Goal: Transaction & Acquisition: Book appointment/travel/reservation

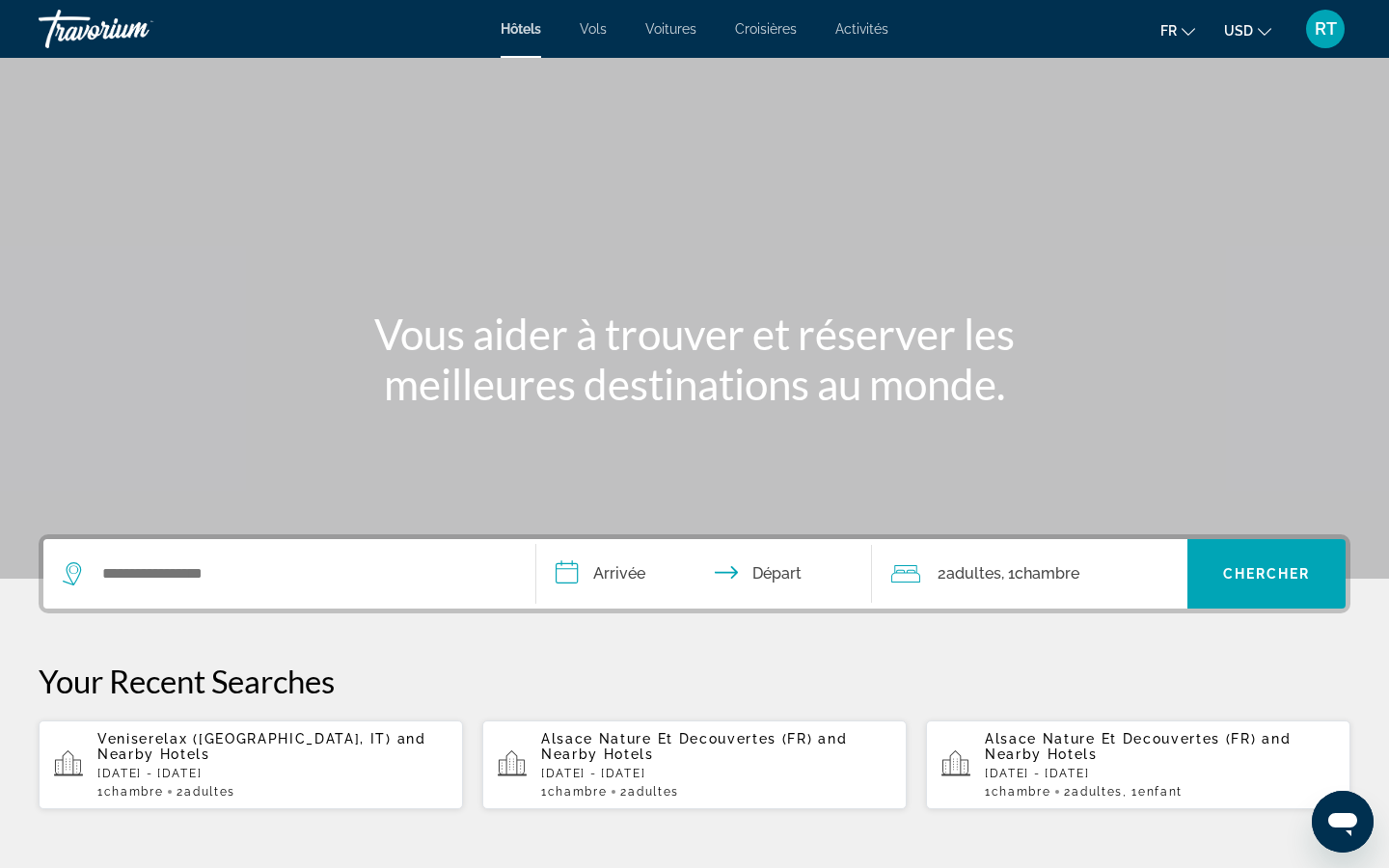
click at [1267, 32] on icon "Change currency" at bounding box center [1265, 32] width 14 height 8
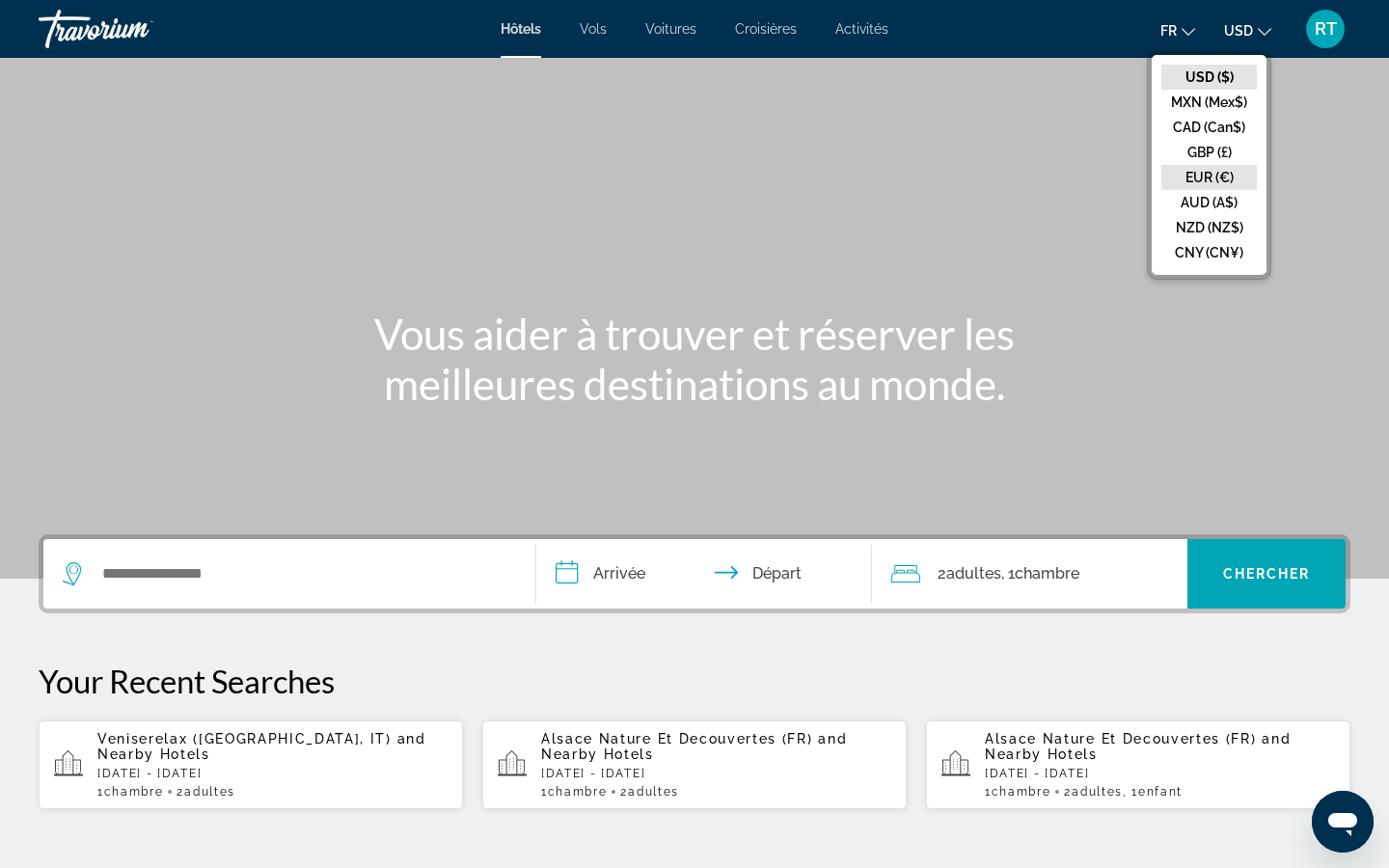
click at [1222, 172] on button "EUR (€)" at bounding box center [1209, 177] width 95 height 25
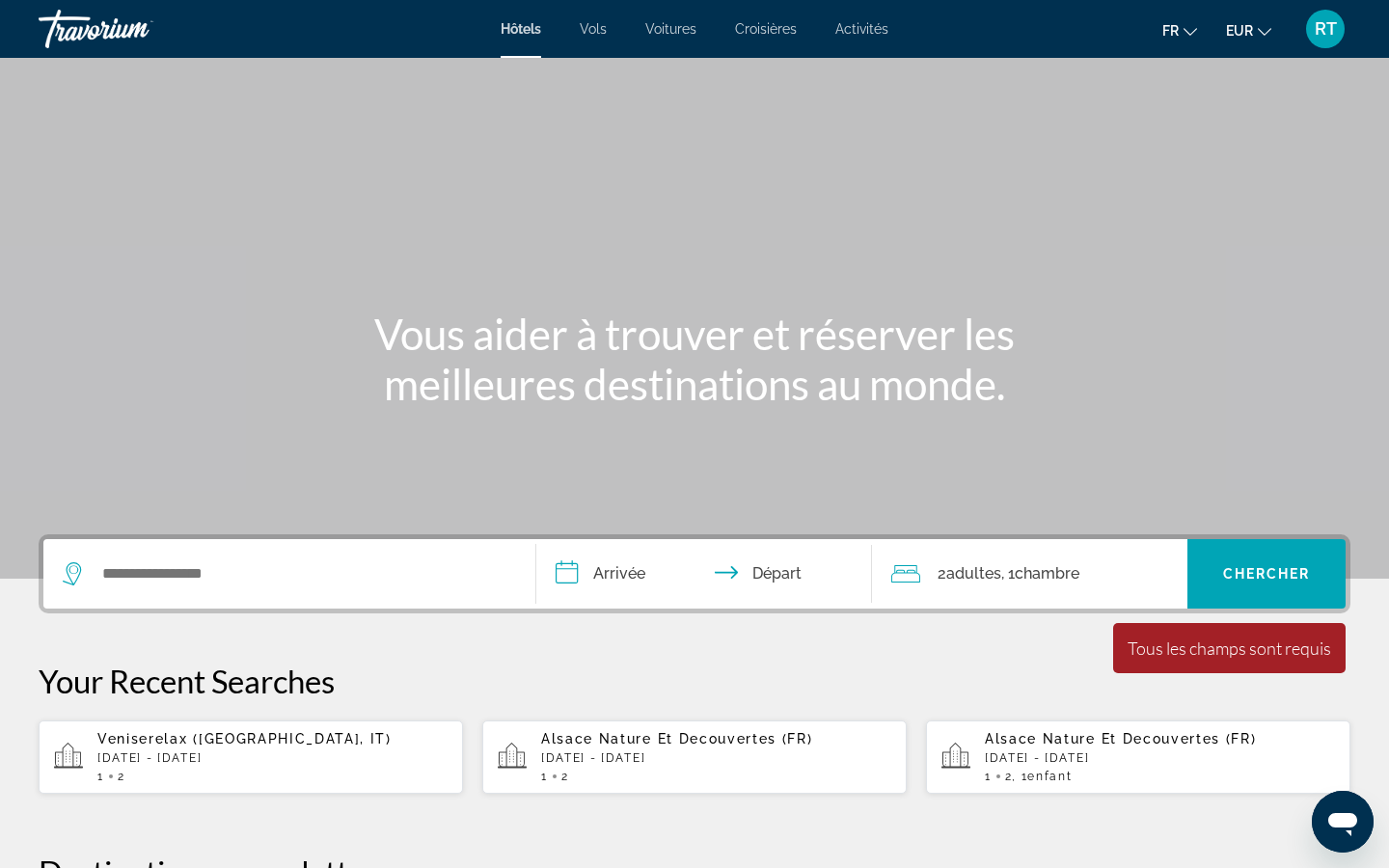
click at [1325, 29] on span "RT" at bounding box center [1326, 28] width 22 height 19
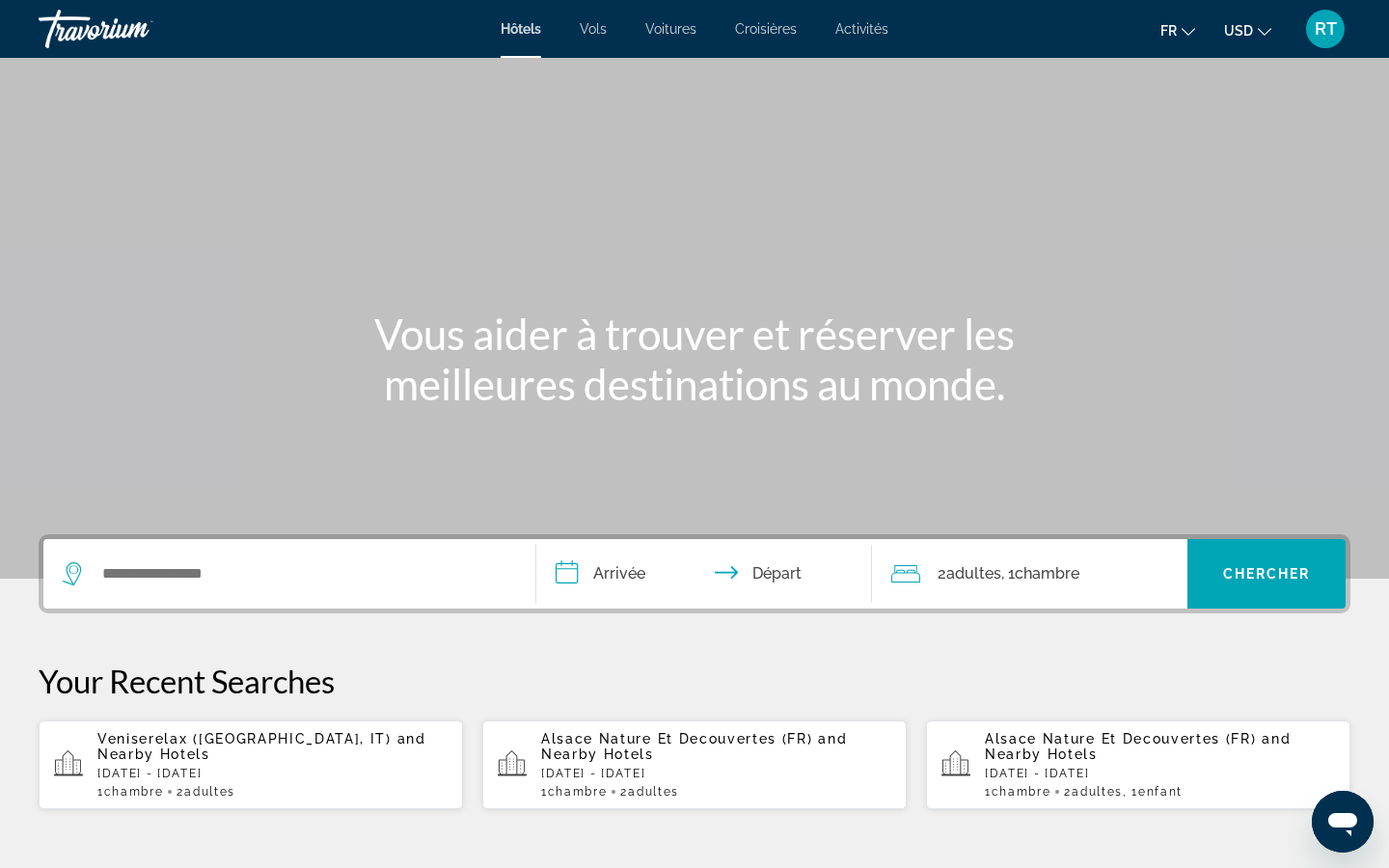
click at [1260, 22] on mat-icon "Change currency" at bounding box center [1265, 29] width 14 height 14
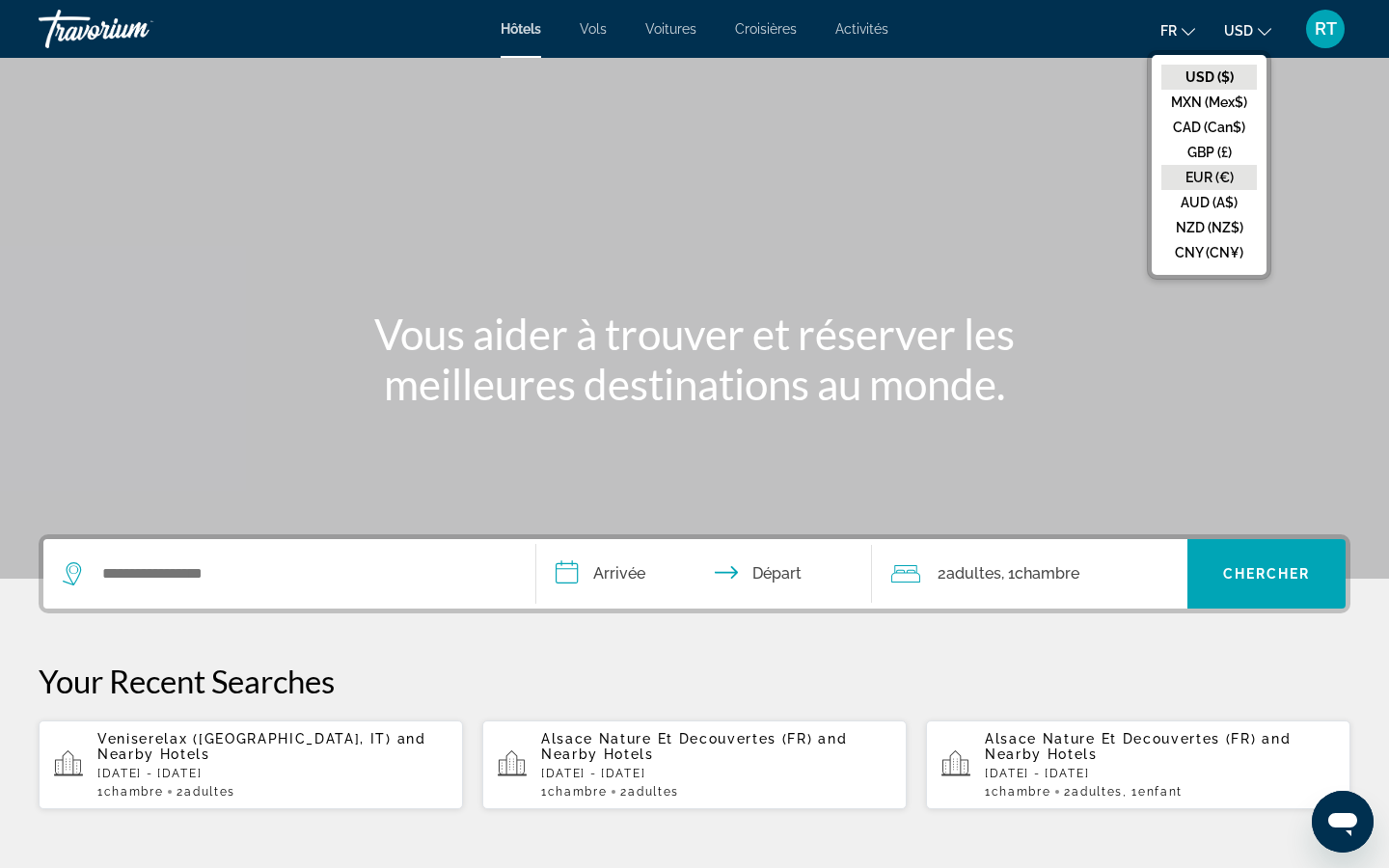
click at [1227, 173] on button "EUR (€)" at bounding box center [1209, 177] width 95 height 25
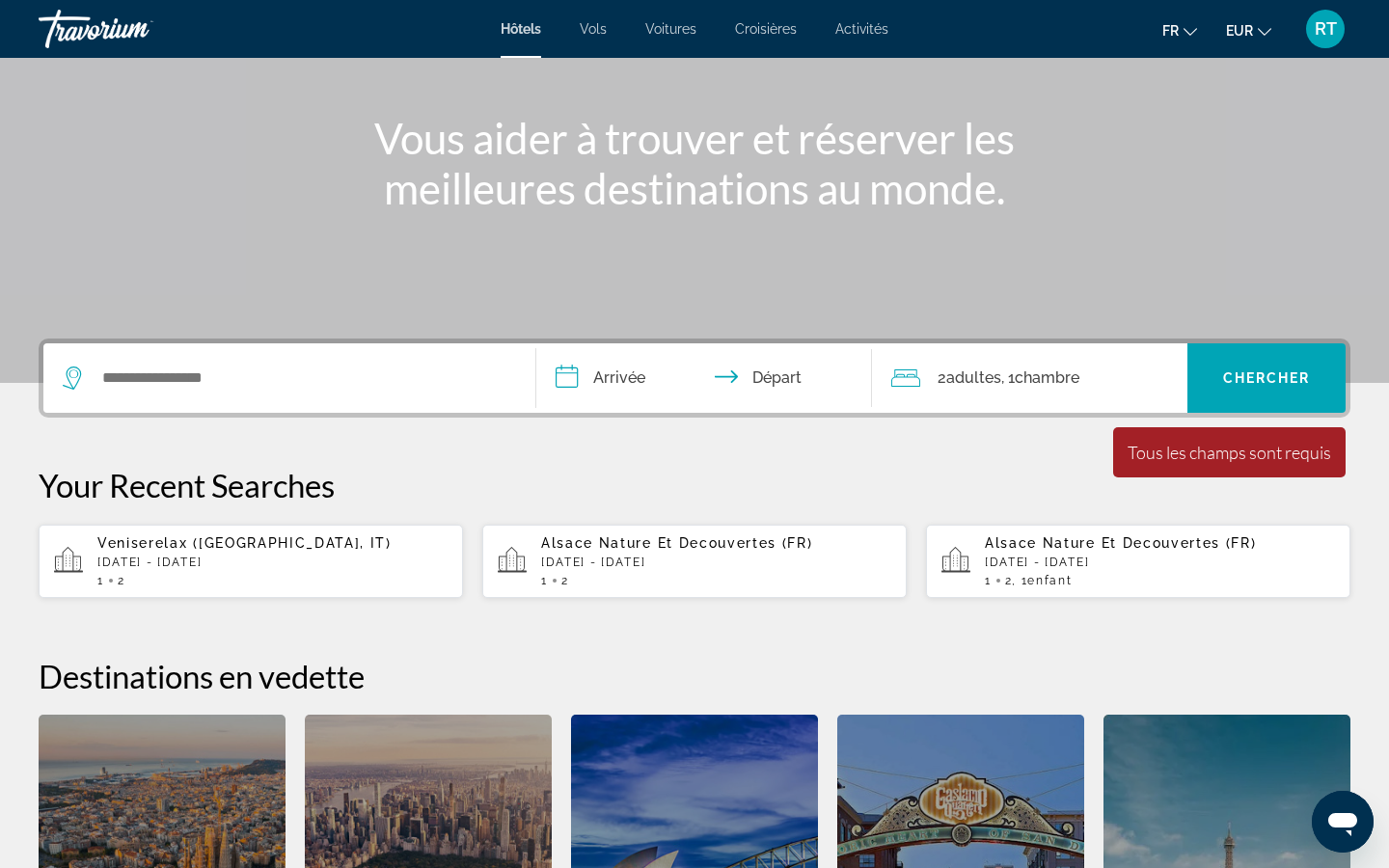
scroll to position [248, 0]
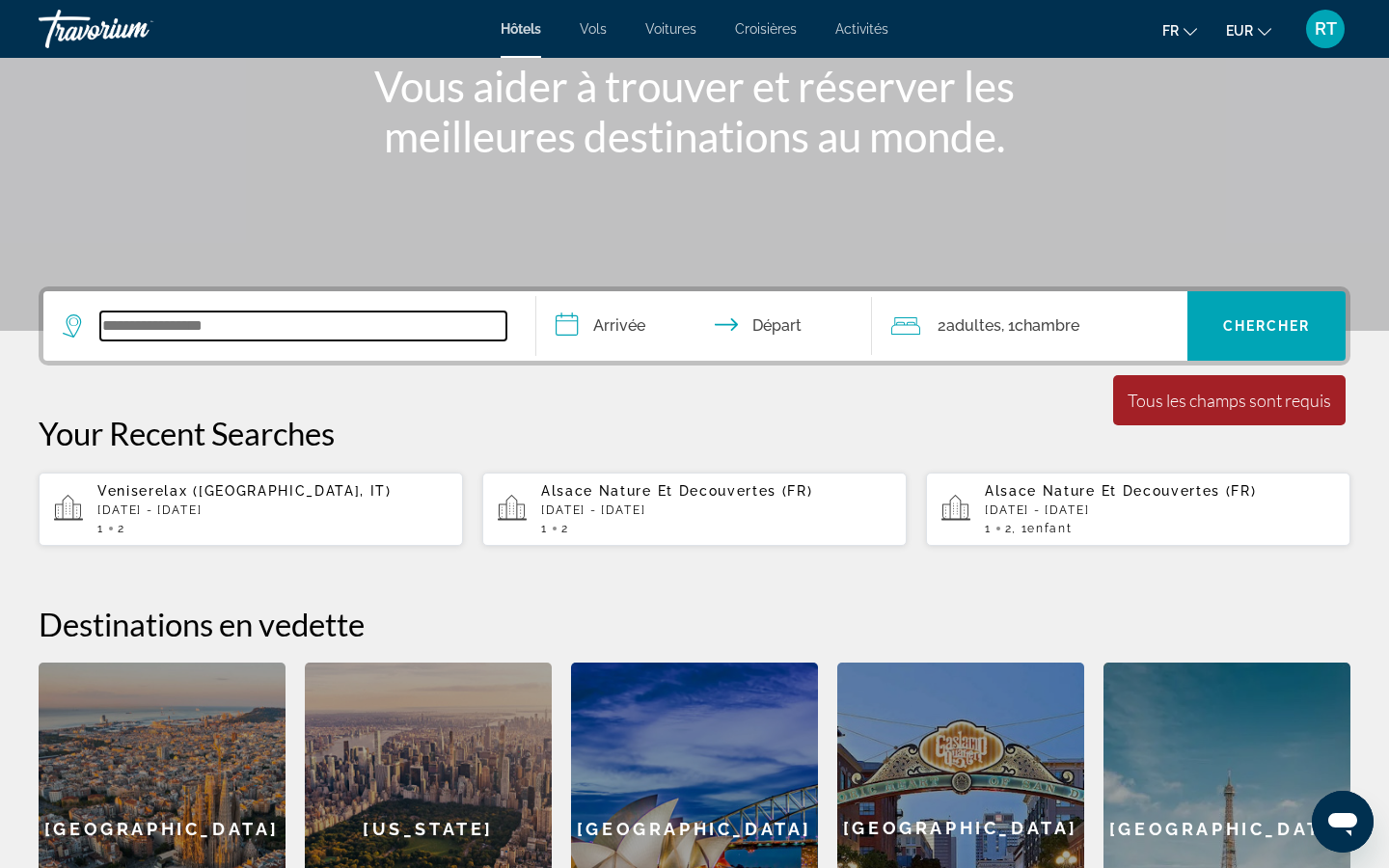
click at [289, 330] on input "Search widget" at bounding box center [303, 325] width 406 height 29
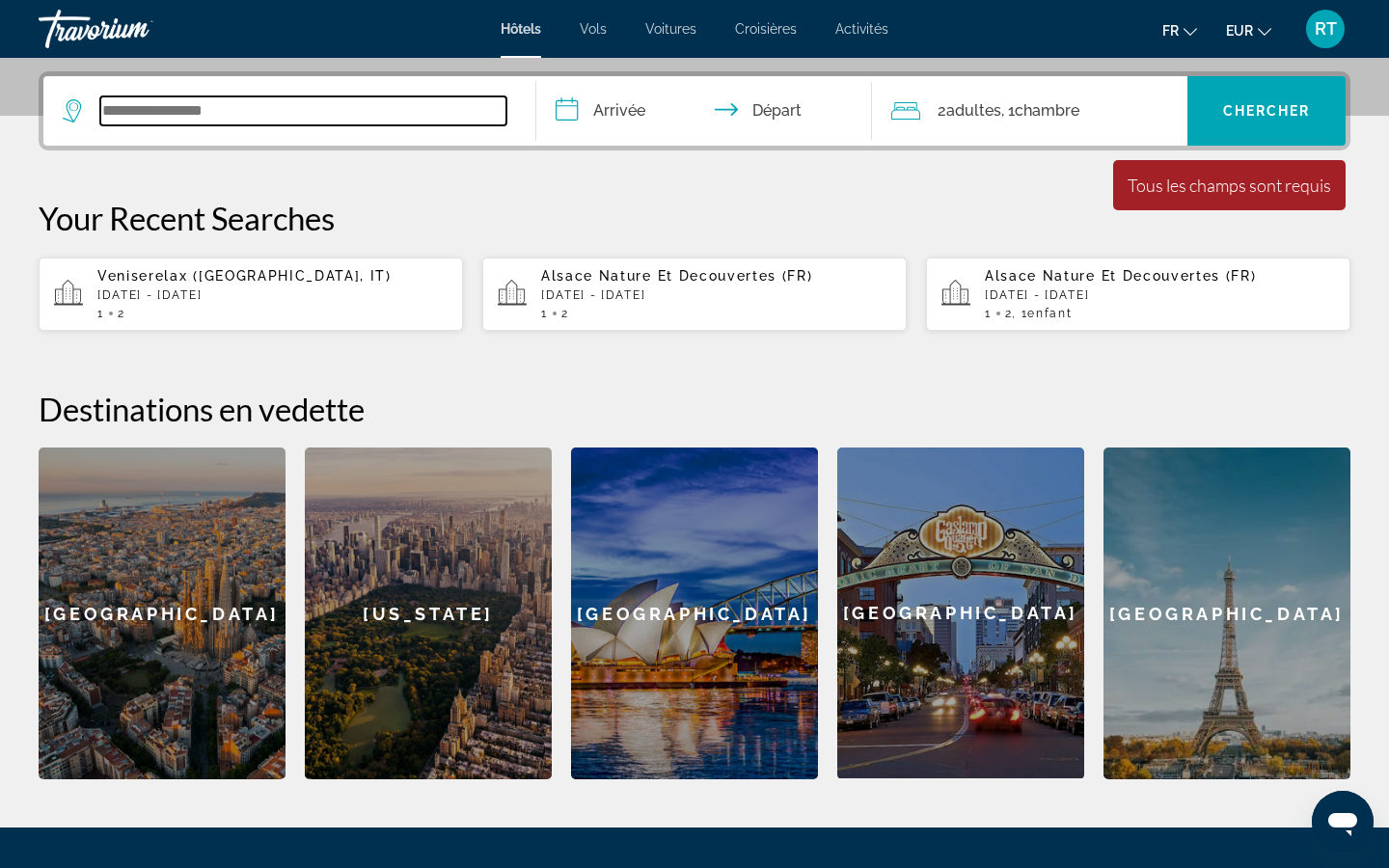
scroll to position [472, 0]
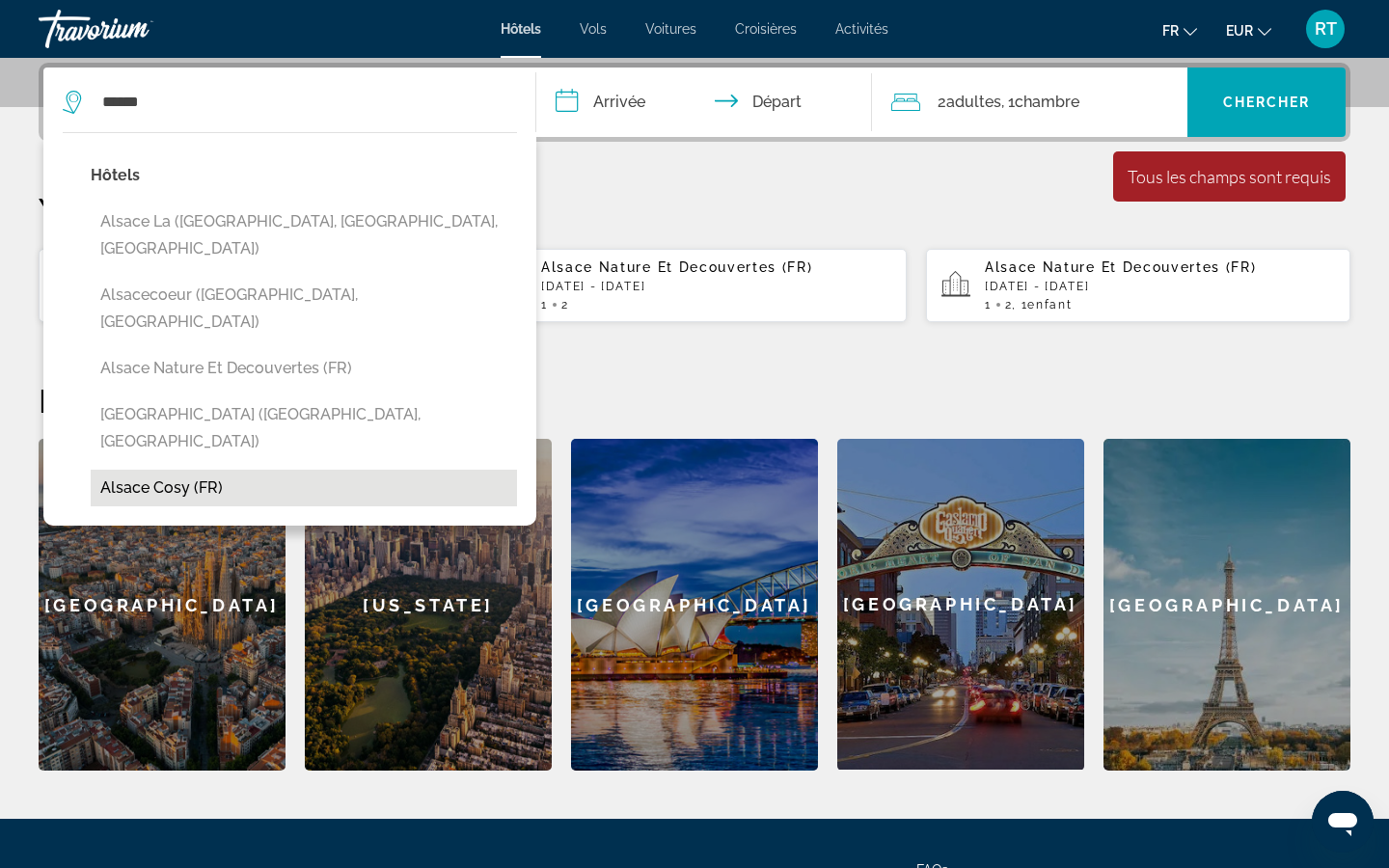
click at [257, 470] on button "Alsace Cosy (FR)" at bounding box center [304, 488] width 427 height 37
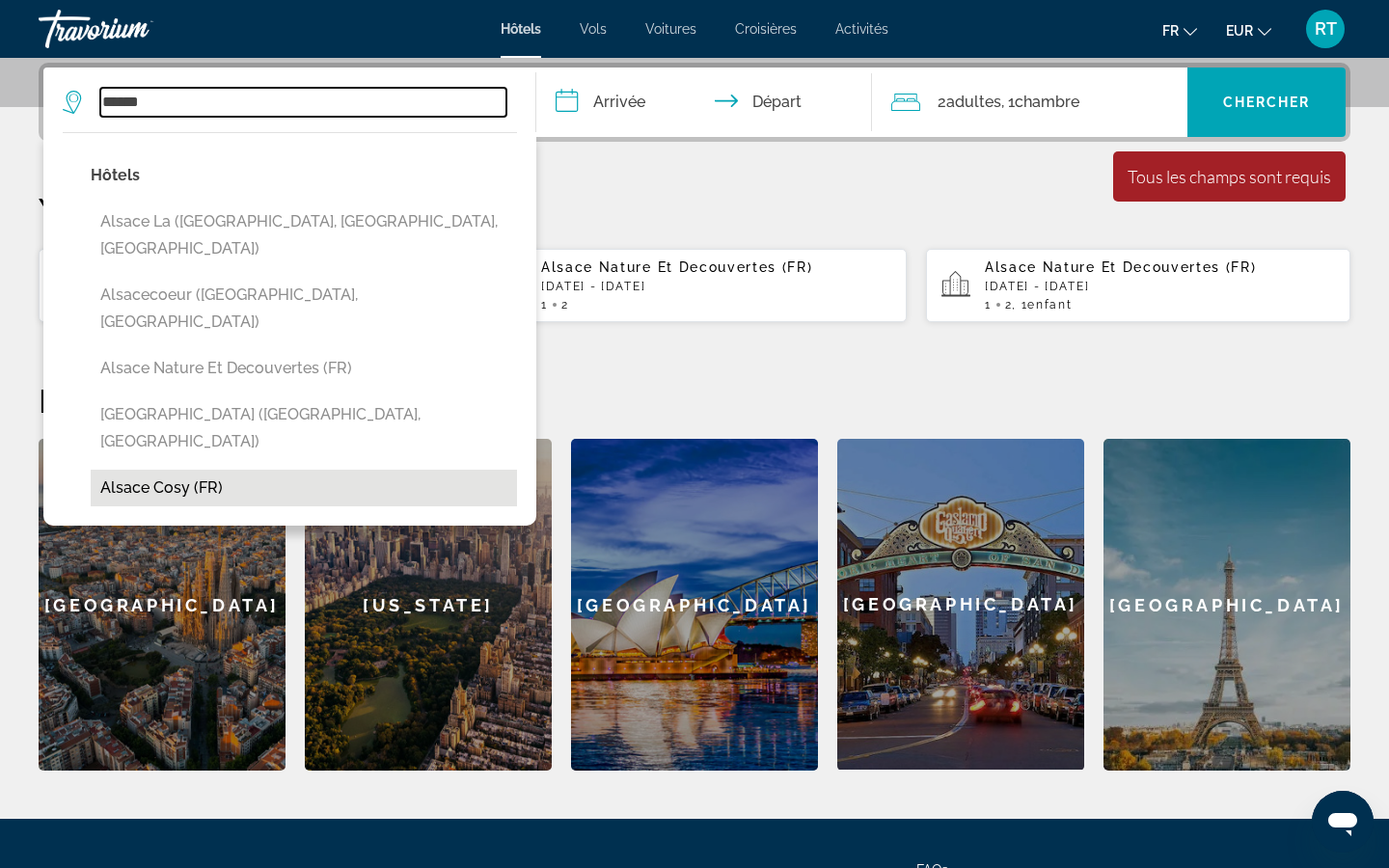
type input "**********"
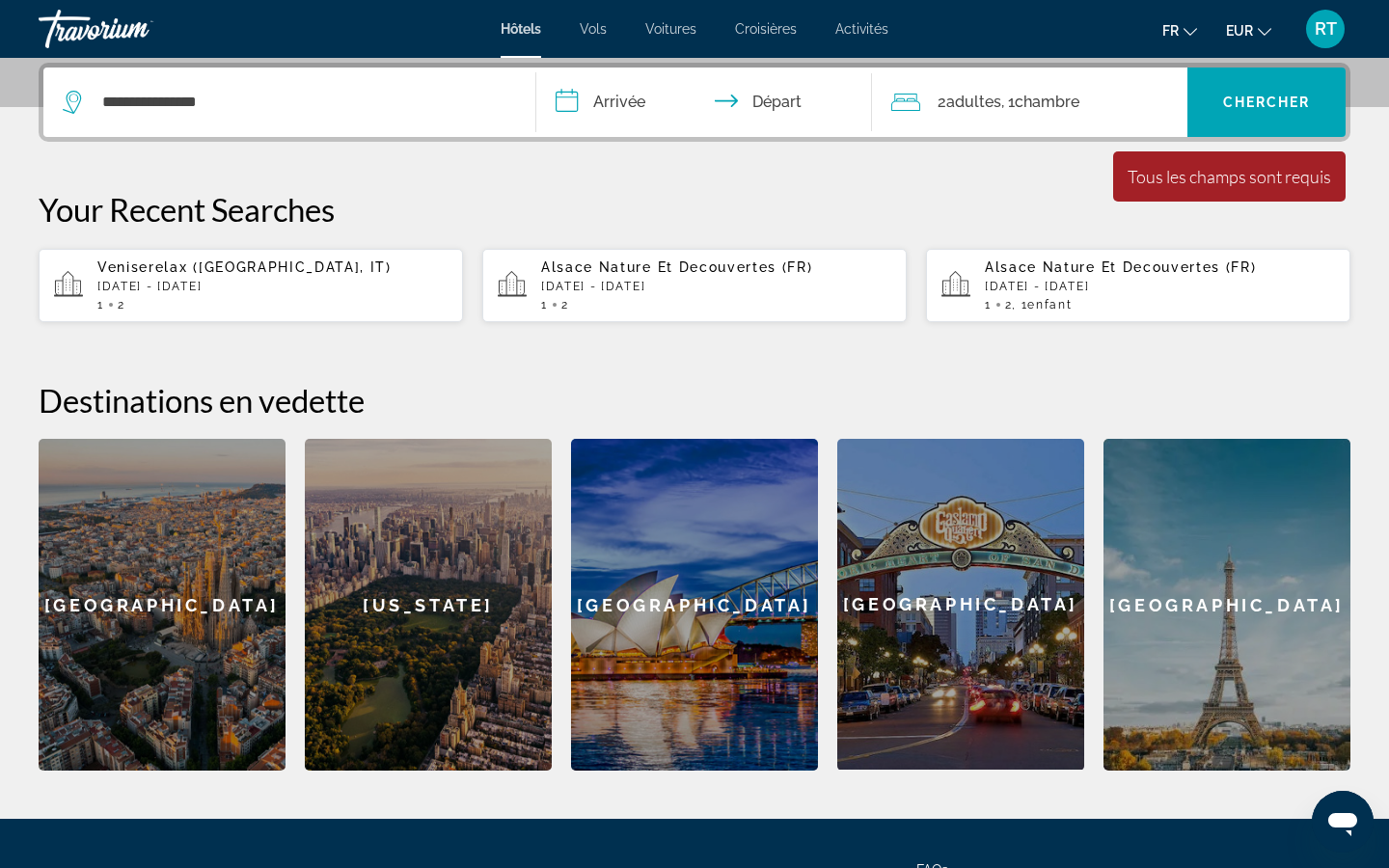
click at [611, 103] on input "**********" at bounding box center [708, 105] width 343 height 75
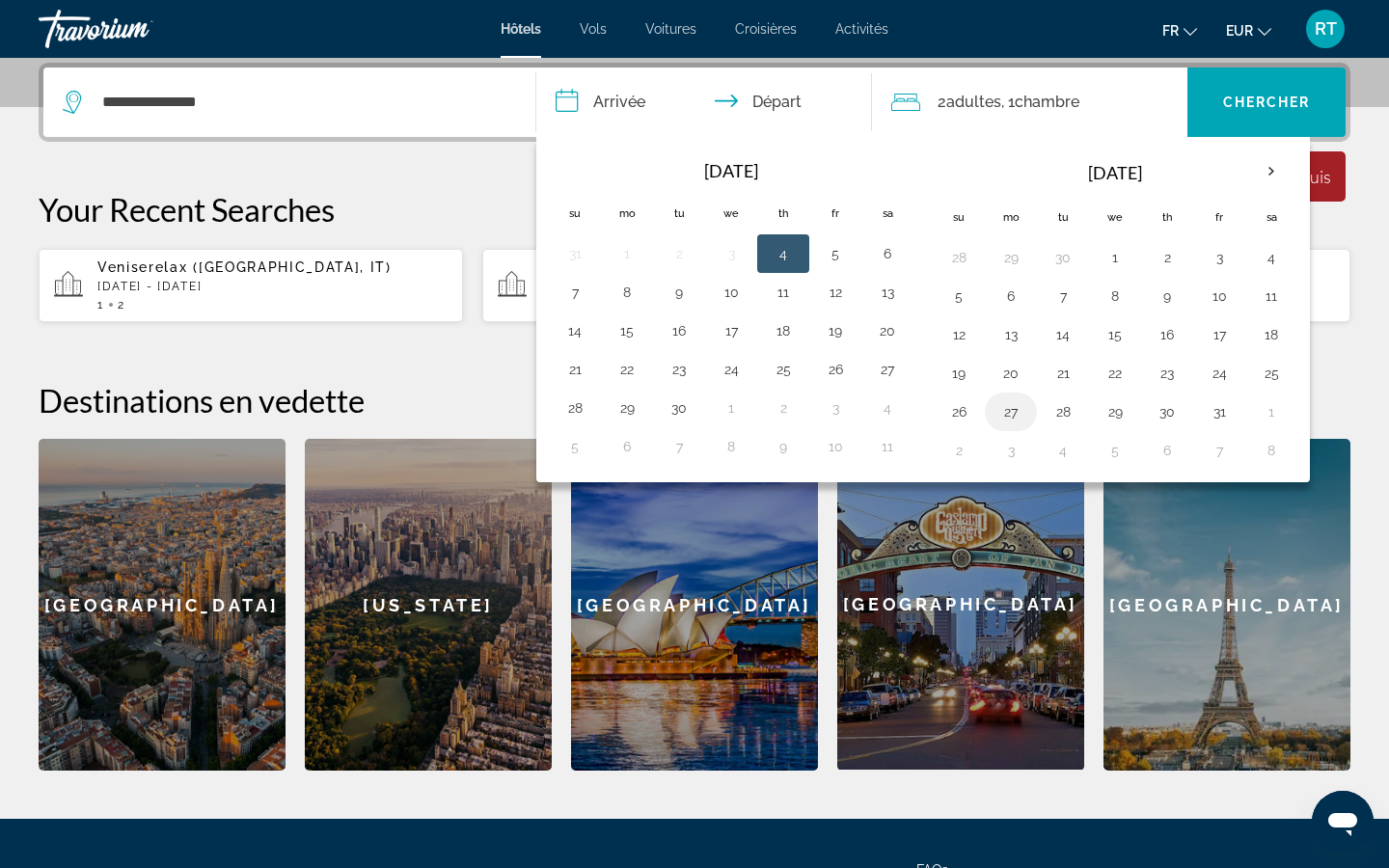
click at [1007, 413] on button "27" at bounding box center [1011, 412] width 31 height 27
click at [1112, 416] on button "29" at bounding box center [1115, 412] width 31 height 27
type input "**********"
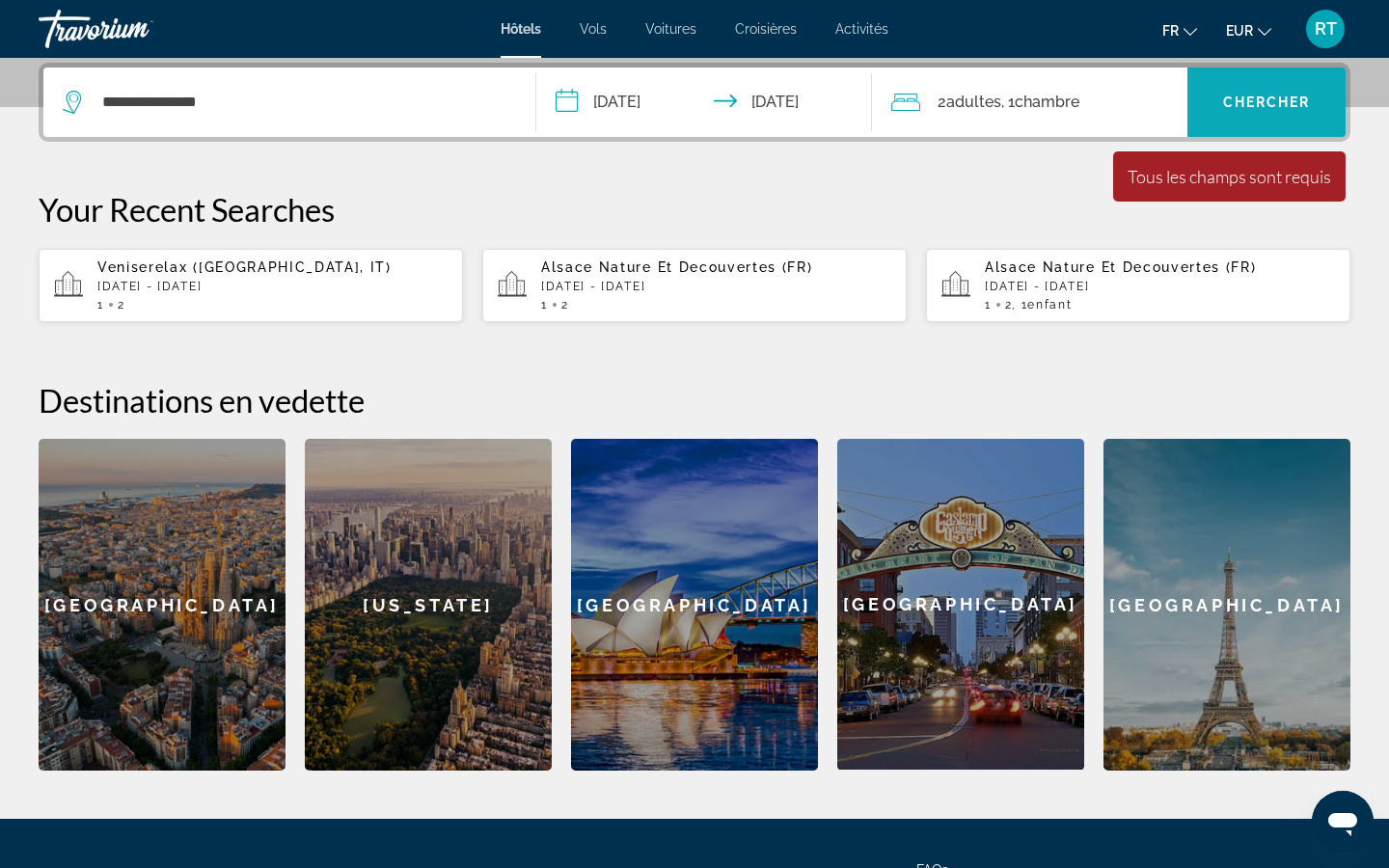
click at [1245, 103] on span "Chercher" at bounding box center [1267, 102] width 87 height 16
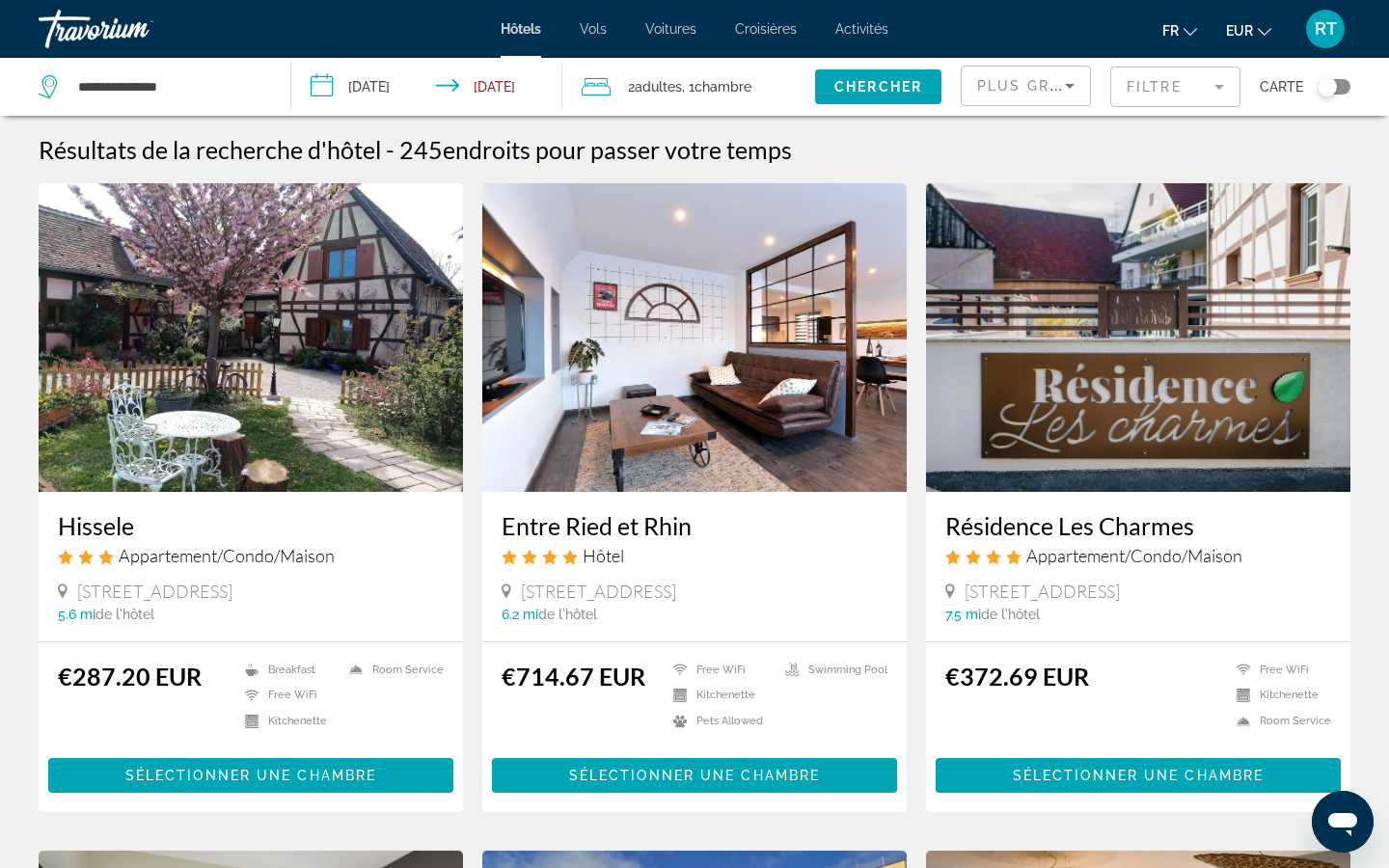
click at [1016, 71] on div "Plus grandes économies" at bounding box center [1026, 93] width 97 height 54
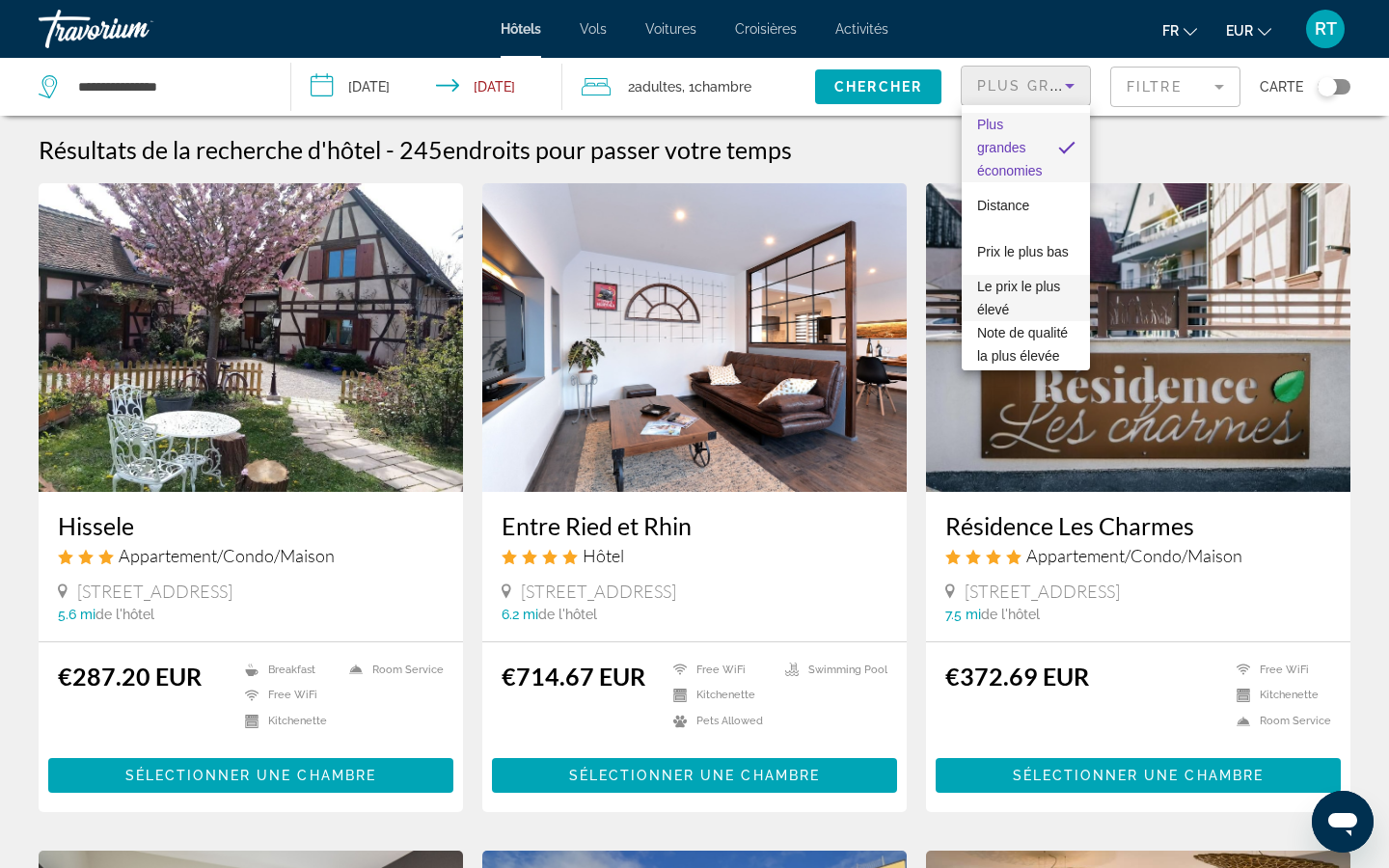
click at [1013, 291] on span "Le prix le plus élevé" at bounding box center [1019, 298] width 83 height 39
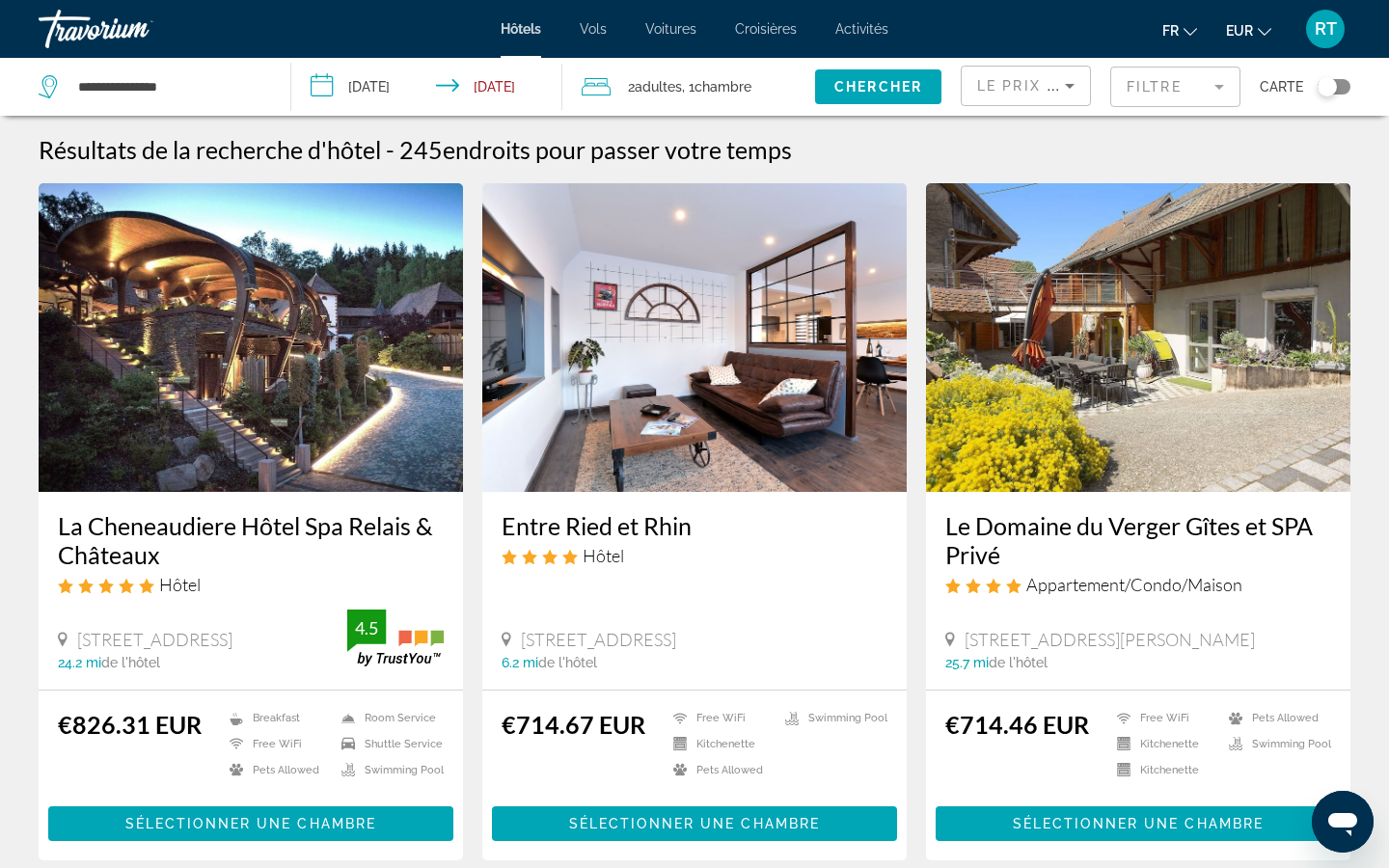
click at [489, 85] on input "**********" at bounding box center [432, 89] width 280 height 63
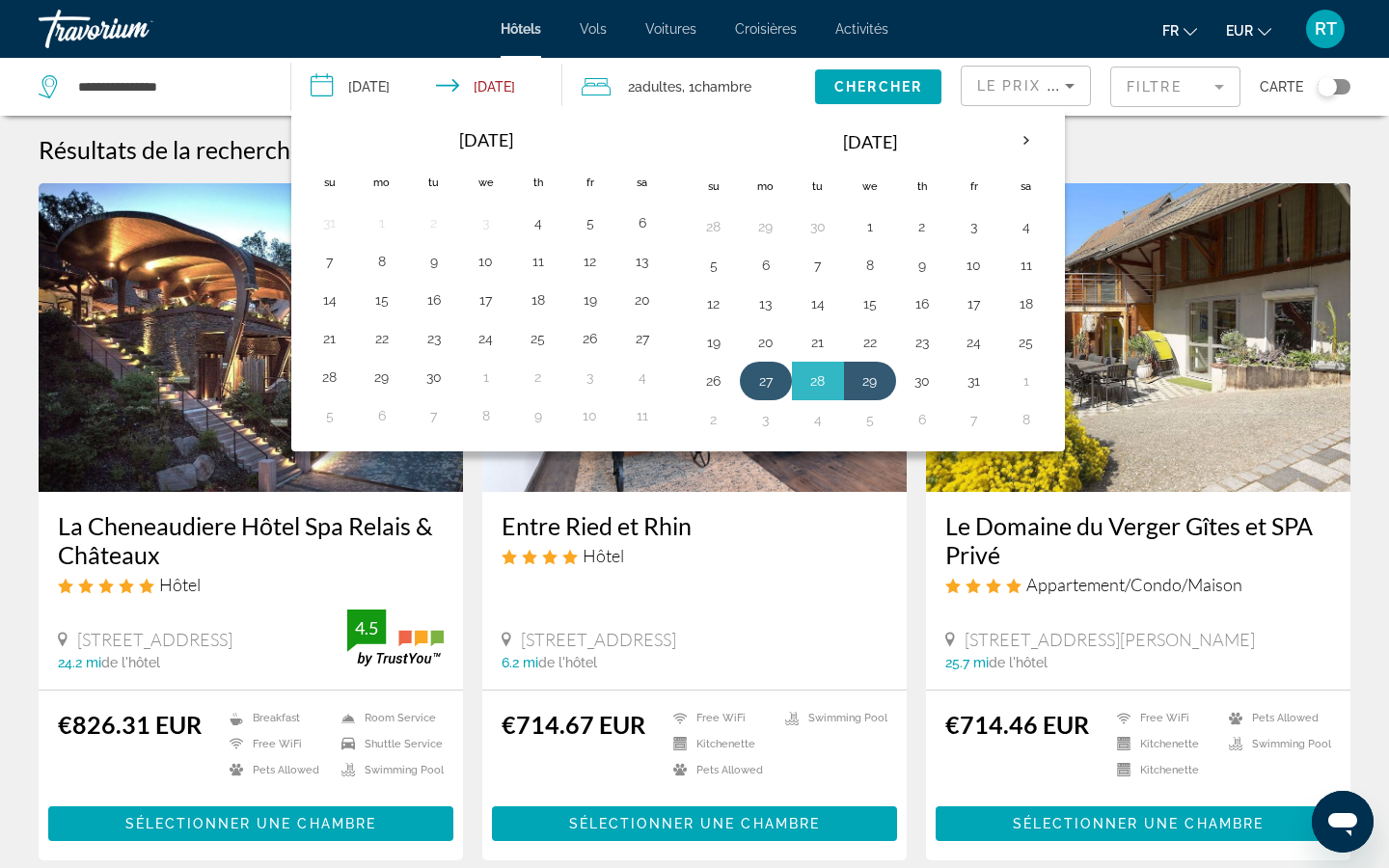
click at [782, 383] on td "27" at bounding box center [766, 381] width 53 height 39
click at [815, 383] on button "28" at bounding box center [818, 381] width 31 height 27
click at [769, 383] on button "27" at bounding box center [766, 381] width 31 height 27
type input "**********"
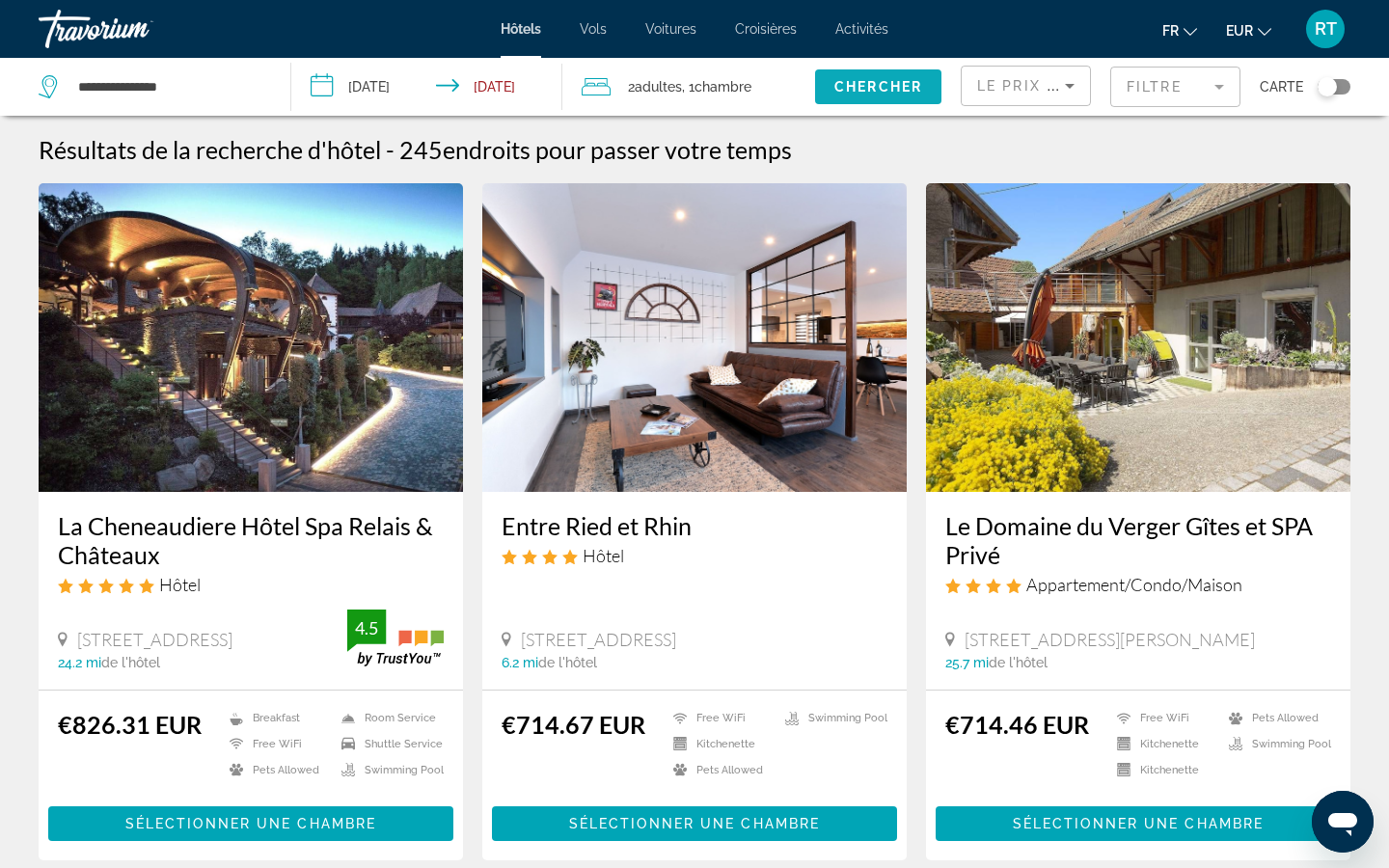
click at [869, 88] on span "Chercher" at bounding box center [878, 87] width 87 height 16
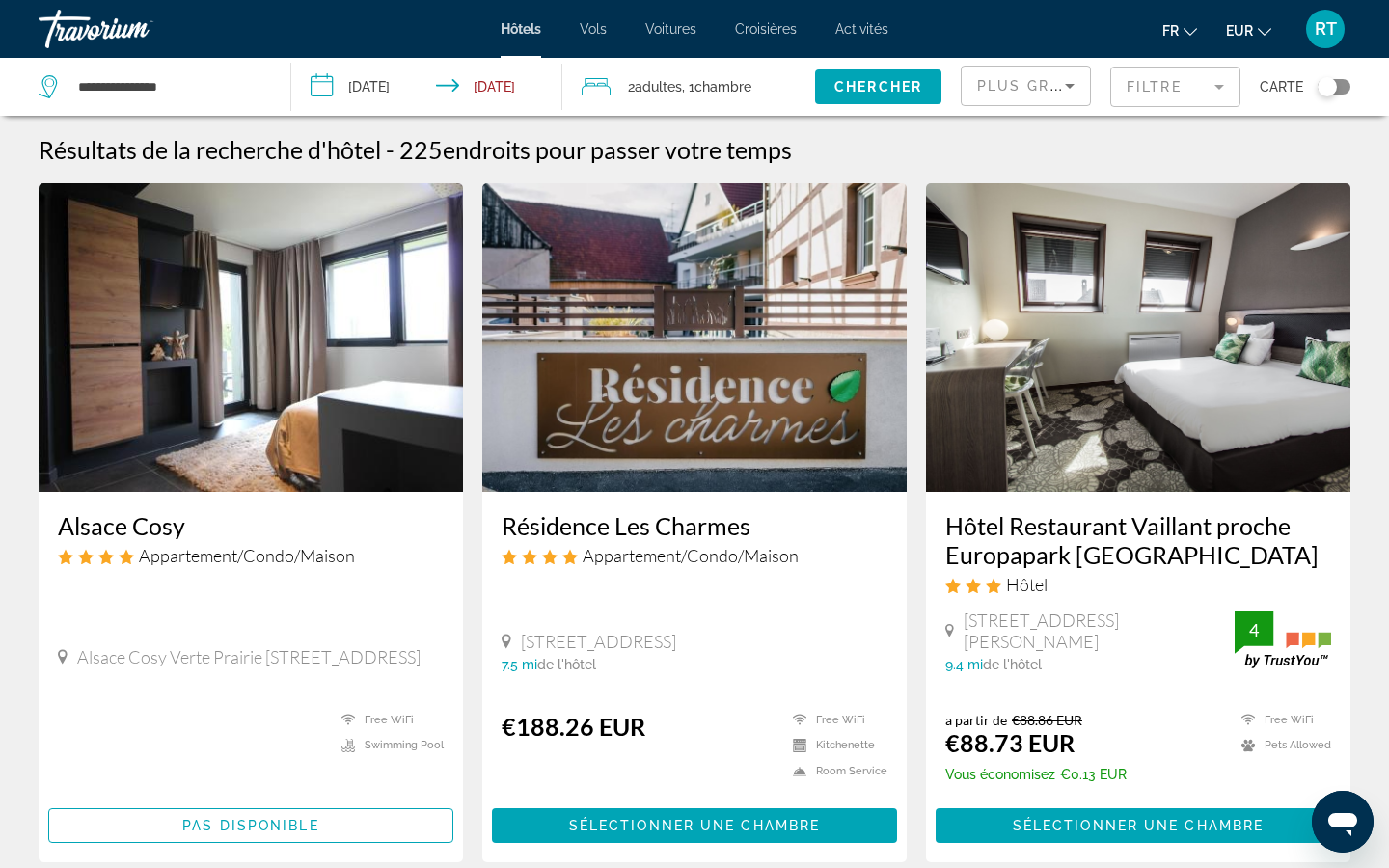
click at [1016, 79] on span "Plus grandes économies" at bounding box center [1092, 86] width 230 height 16
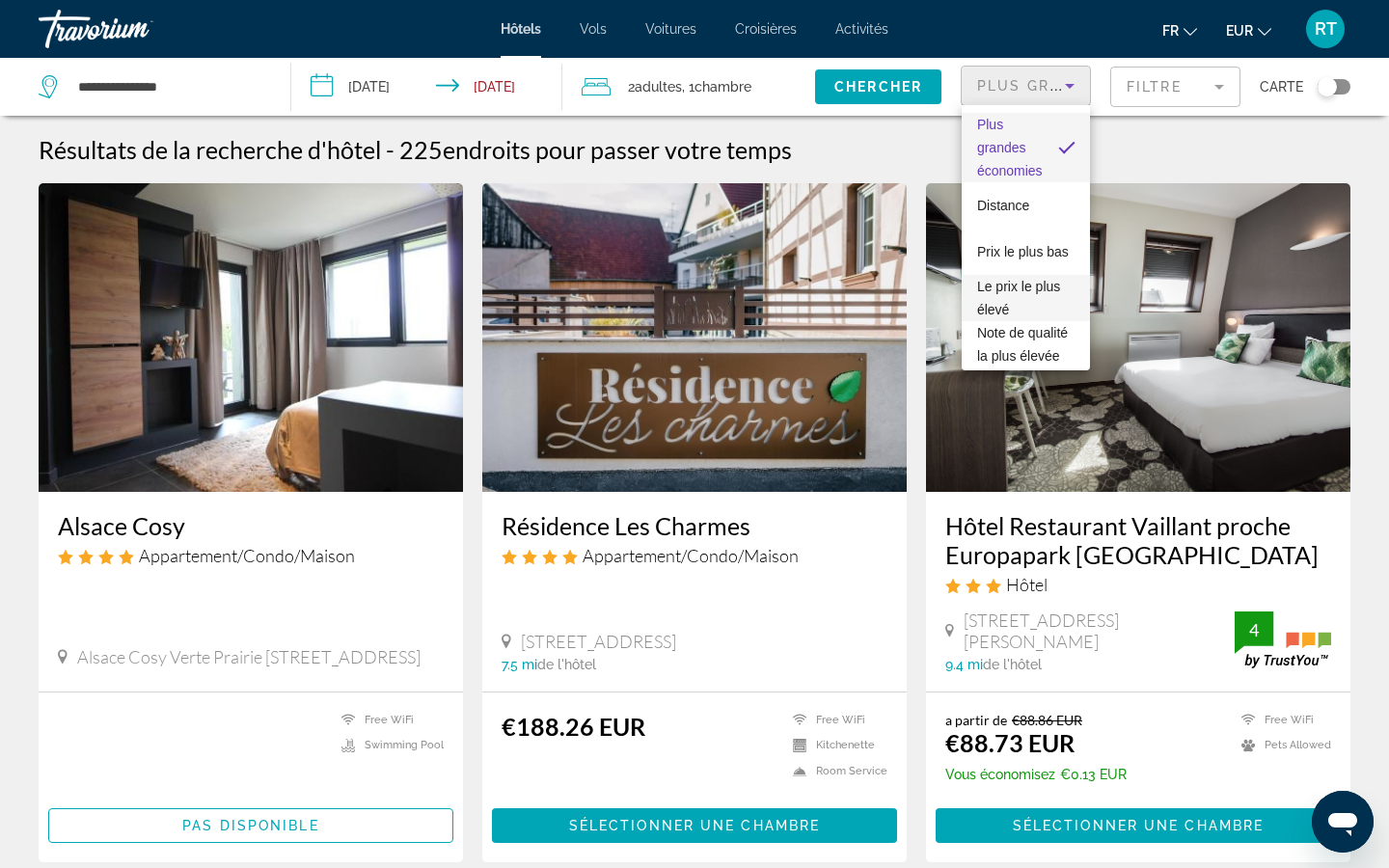
click at [1009, 297] on span "Le prix le plus élevé" at bounding box center [1026, 298] width 97 height 47
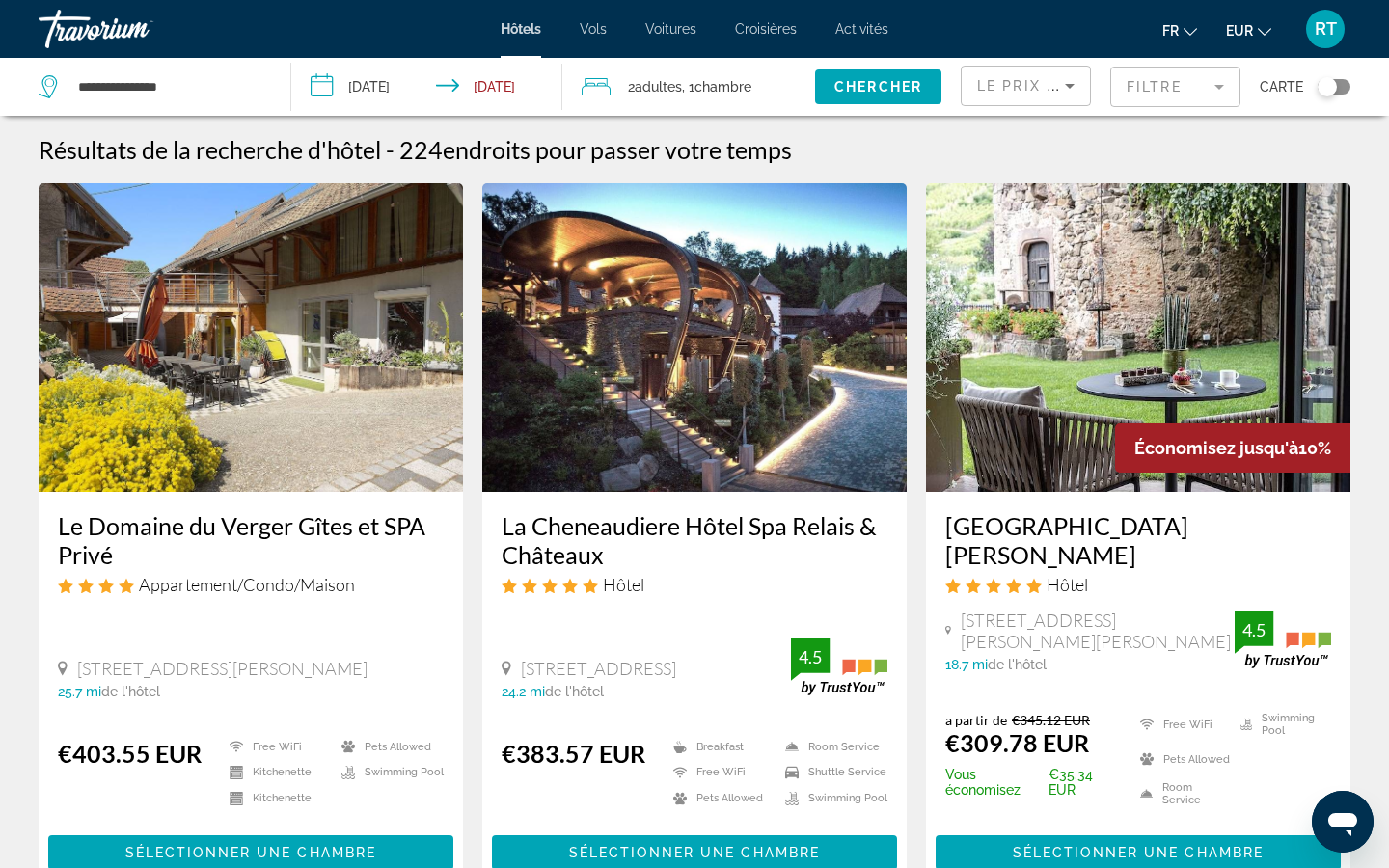
click at [721, 390] on img "Main content" at bounding box center [694, 337] width 425 height 309
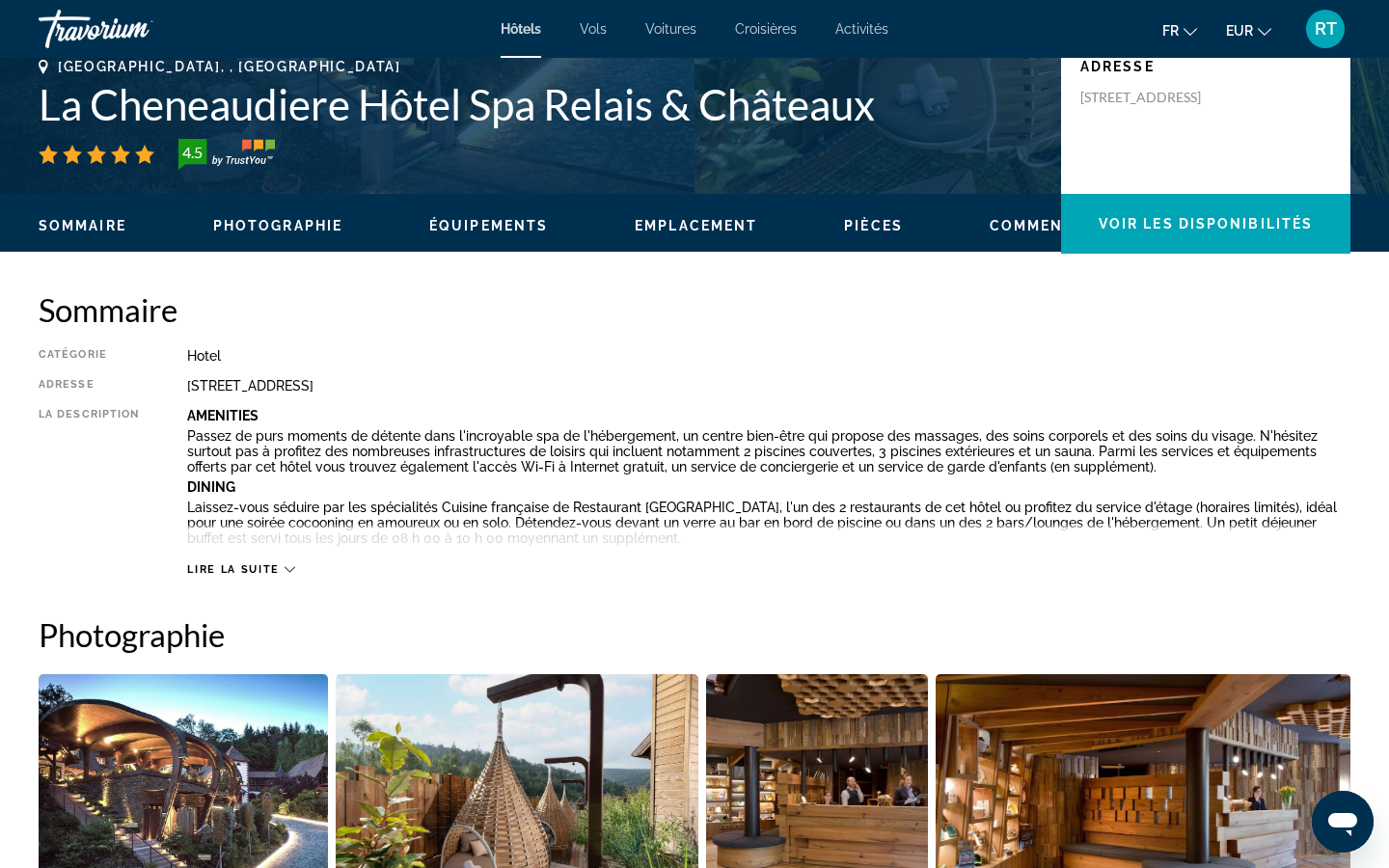
scroll to position [451, 0]
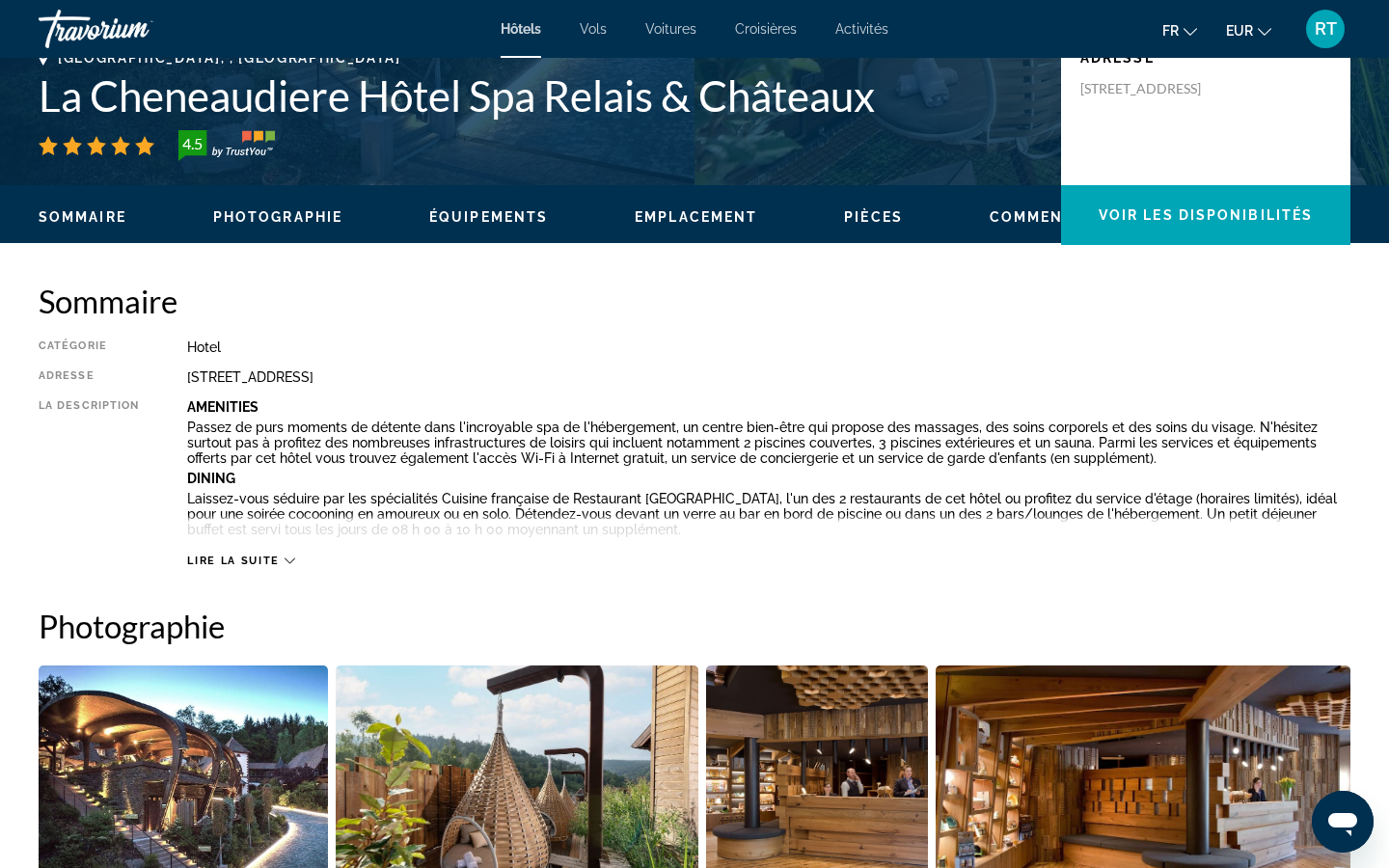
click at [282, 560] on div "Lire la suite" at bounding box center [241, 560] width 107 height 13
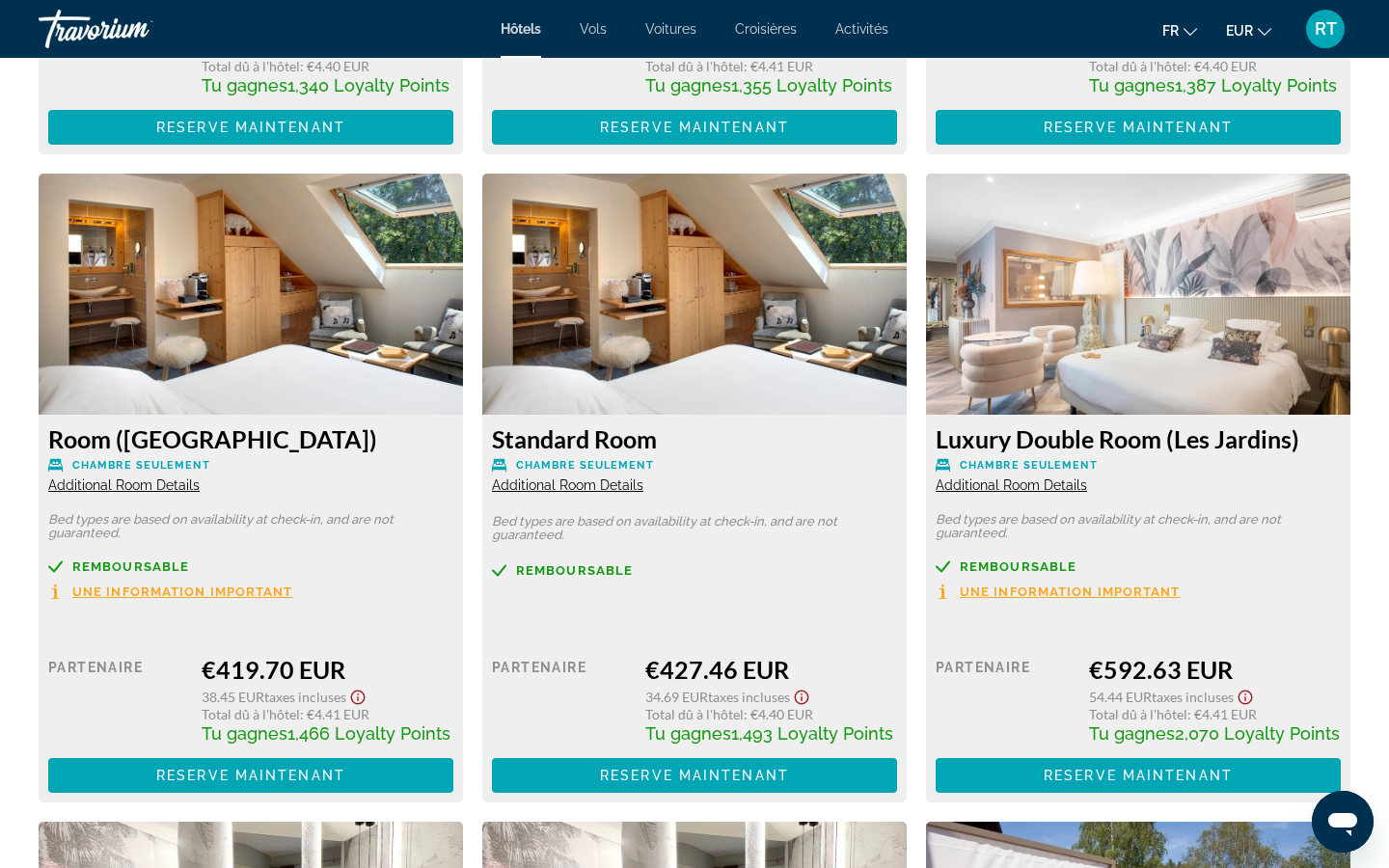
scroll to position [3835, 0]
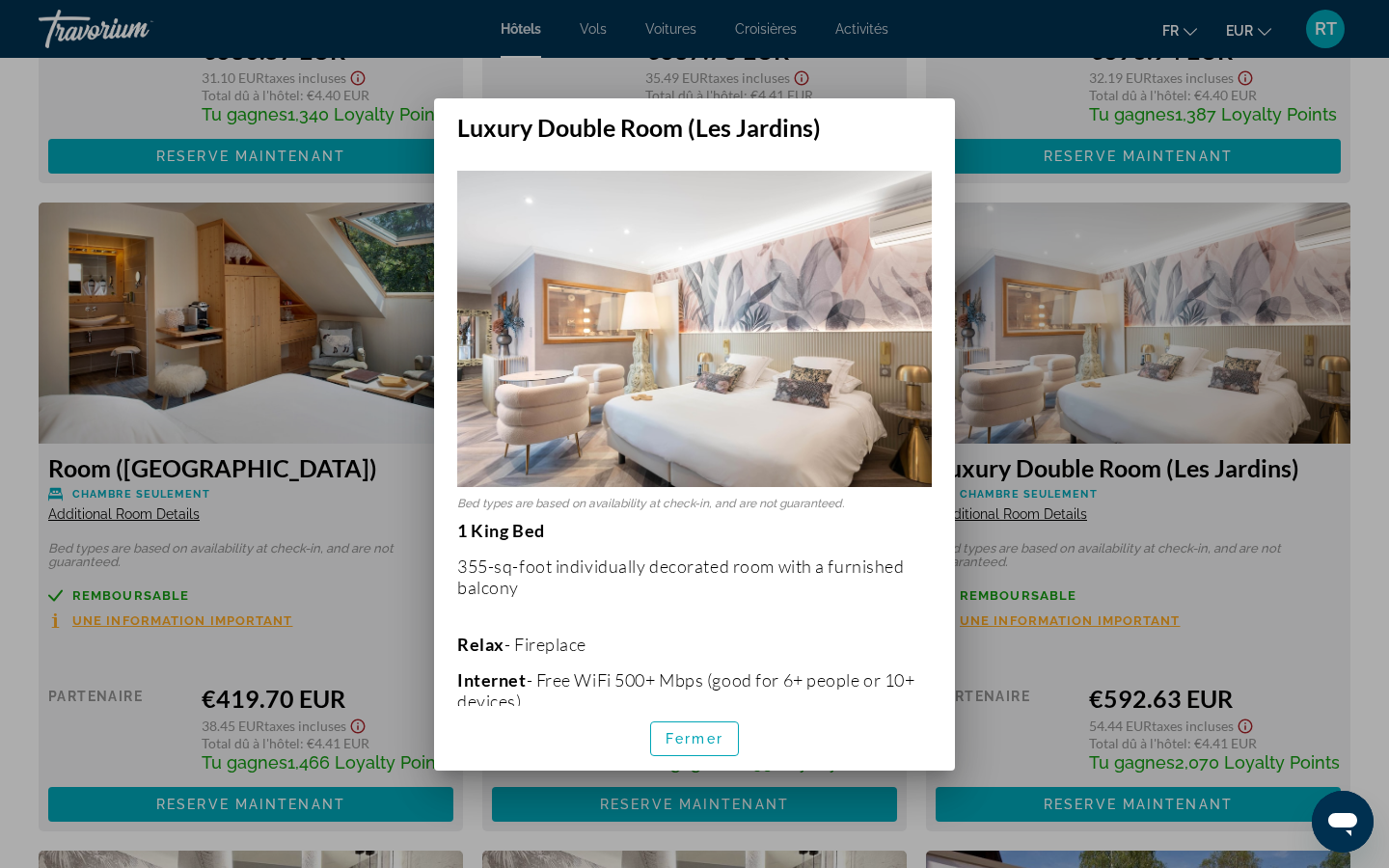
scroll to position [0, 0]
click at [1015, 122] on div at bounding box center [694, 434] width 1389 height 868
